Goal: Task Accomplishment & Management: Complete application form

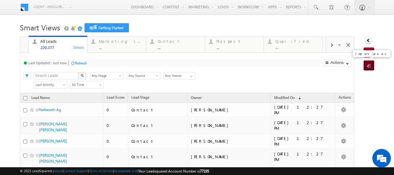
click at [367, 66] on span at bounding box center [370, 66] width 6 height 6
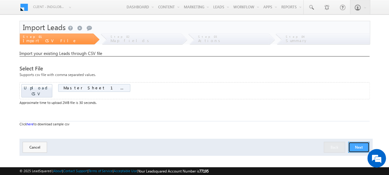
click at [354, 141] on button "Next" at bounding box center [358, 146] width 21 height 11
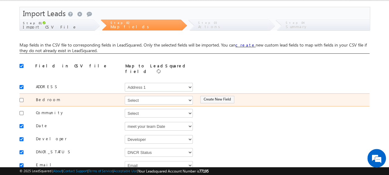
scroll to position [14, 0]
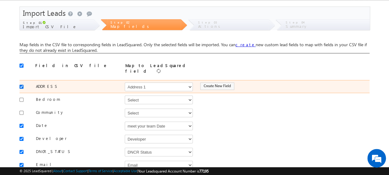
click at [20, 84] on input "checkbox" at bounding box center [21, 86] width 4 height 4
checkbox input "false"
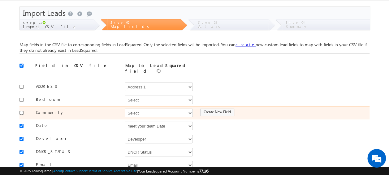
click at [21, 110] on input "checkbox" at bounding box center [21, 112] width 4 height 4
checkbox input "true"
click at [137, 110] on select "Select Select Address 1 Address 2 Budget Building Name Buyer Persona Campaign N…" at bounding box center [159, 112] width 68 height 9
select select "mx_Master_Project"
click at [125, 108] on select "Select Select Address 1 Address 2 Budget Building Name Buyer Persona Campaign N…" at bounding box center [159, 112] width 68 height 9
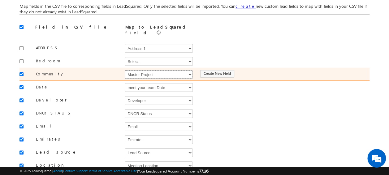
scroll to position [53, 0]
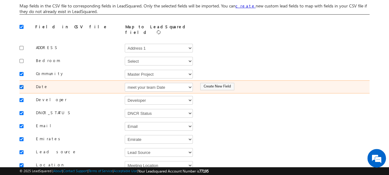
click at [21, 85] on input "checkbox" at bounding box center [21, 87] width 4 height 4
checkbox input "false"
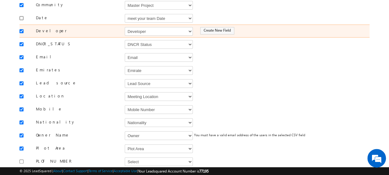
scroll to position [122, 0]
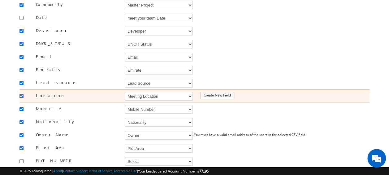
click at [22, 94] on input "checkbox" at bounding box center [21, 96] width 4 height 4
checkbox input "false"
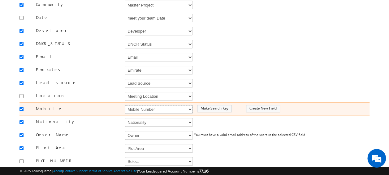
click at [138, 105] on select "Select Select Address 1 Address 2 Budget Building Name Buyer Persona Campaign N…" at bounding box center [159, 109] width 68 height 9
select select "Phone"
click at [125, 105] on select "Select Select Address 1 Address 2 Budget Building Name Buyer Persona Campaign N…" at bounding box center [159, 109] width 68 height 9
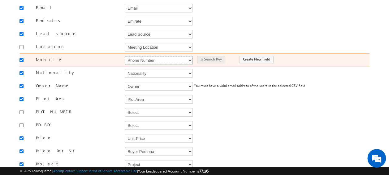
scroll to position [177, 0]
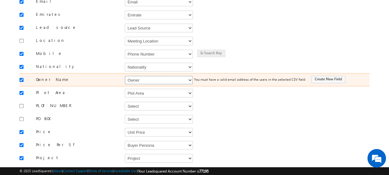
click at [138, 76] on select "Select Select Address 1 Address 2 Budget Building Name Buyer Persona Campaign N…" at bounding box center [159, 80] width 68 height 9
select select "FirstName"
click at [125, 76] on select "Select Select Address 1 Address 2 Budget Building Name Buyer Persona Campaign N…" at bounding box center [159, 80] width 68 height 9
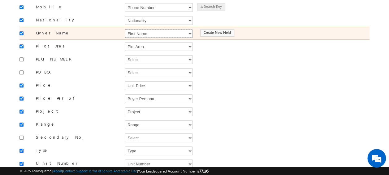
scroll to position [224, 0]
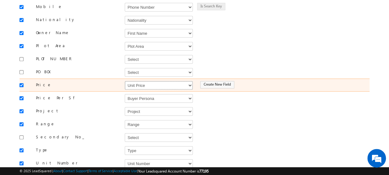
click at [138, 81] on select "Select Select Address 1 Address 2 Budget Building Name Buyer Persona Campaign N…" at bounding box center [159, 85] width 68 height 9
select select "mx_Unit_Number"
click at [125, 81] on select "Select Select Address 1 Address 2 Budget Building Name Buyer Persona Campaign N…" at bounding box center [159, 85] width 68 height 9
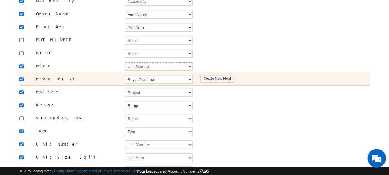
scroll to position [243, 0]
click at [20, 76] on input "checkbox" at bounding box center [21, 78] width 4 height 4
checkbox input "false"
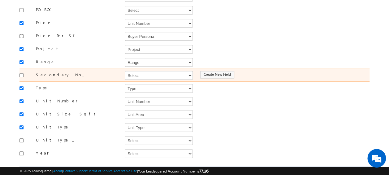
scroll to position [286, 0]
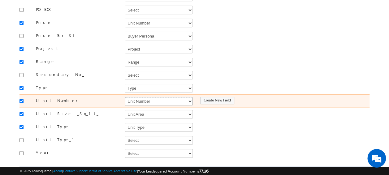
click at [153, 97] on select "Select Select Address 1 Address 2 Budget Building Name Buyer Persona Campaign N…" at bounding box center [159, 101] width 68 height 9
select select "mx_Unit_No"
click at [125, 97] on select "Select Select Address 1 Address 2 Budget Building Name Buyer Persona Campaign N…" at bounding box center [159, 101] width 68 height 9
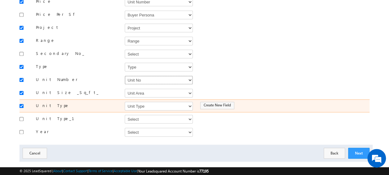
scroll to position [309, 0]
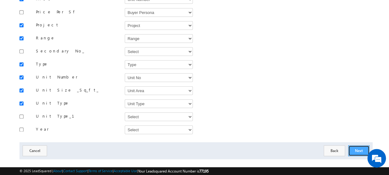
click at [358, 145] on button "Next" at bounding box center [358, 150] width 21 height 11
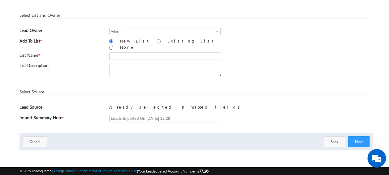
scroll to position [91, 0]
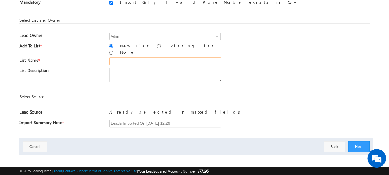
click at [132, 57] on input "text" at bounding box center [165, 60] width 112 height 7
paste input "26_Aug_MS18"
type input "26_Aug_MS18"
click at [361, 141] on button "Next" at bounding box center [358, 146] width 21 height 11
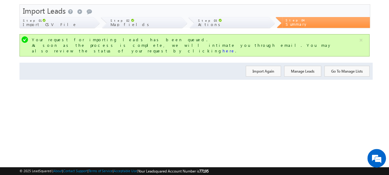
scroll to position [0, 0]
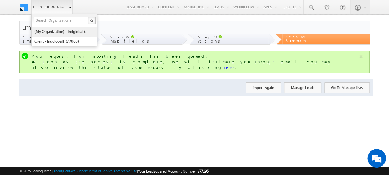
click at [55, 31] on link "(My Organization) - indglobal (48060)" at bounding box center [62, 32] width 57 height 10
